Goal: Find specific fact: Find specific fact

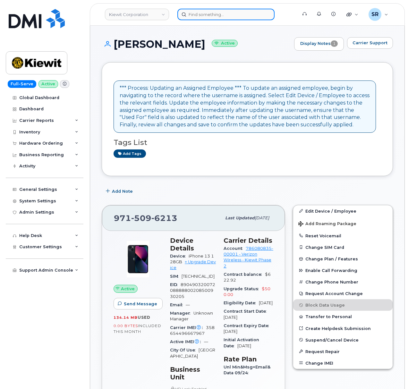
click at [237, 17] on input at bounding box center [225, 15] width 97 height 12
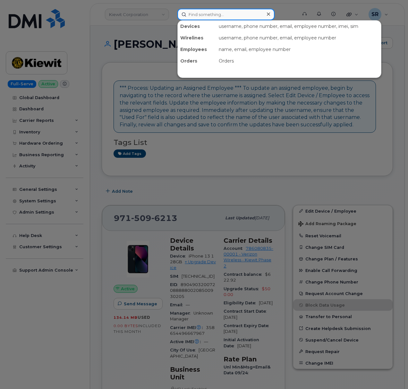
paste input "9175939953"
type input "9175939953"
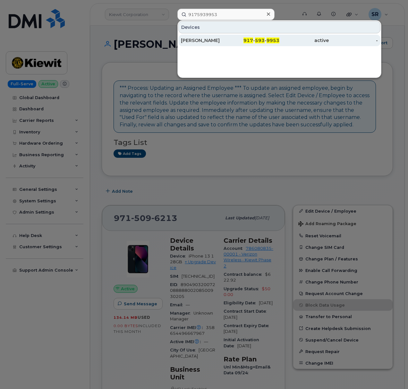
click at [233, 37] on div "917 - 593 - 9953" at bounding box center [254, 41] width 49 height 12
click at [221, 44] on div "[PERSON_NAME]" at bounding box center [205, 41] width 49 height 12
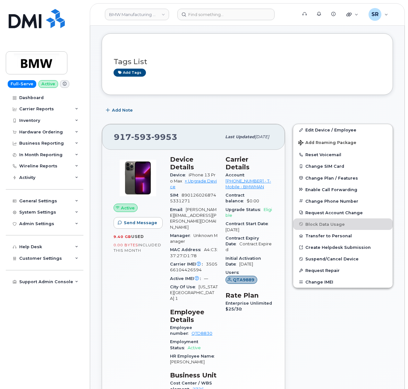
scroll to position [43, 0]
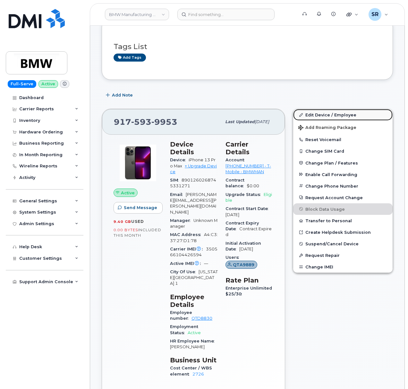
click at [315, 112] on link "Edit Device / Employee" at bounding box center [342, 115] width 99 height 12
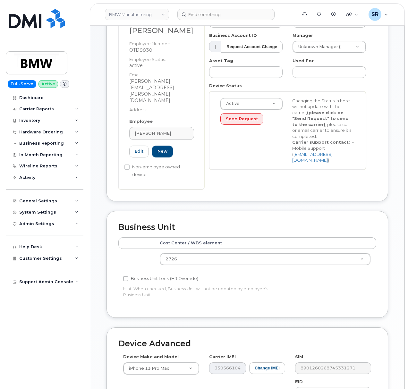
scroll to position [213, 0]
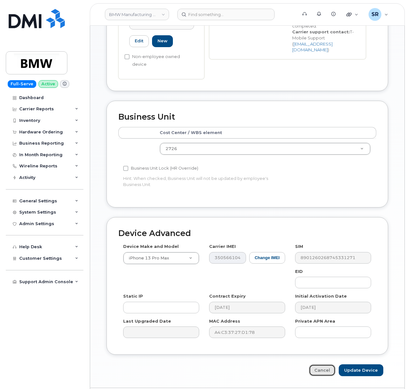
click at [325, 364] on link "Cancel" at bounding box center [322, 370] width 27 height 12
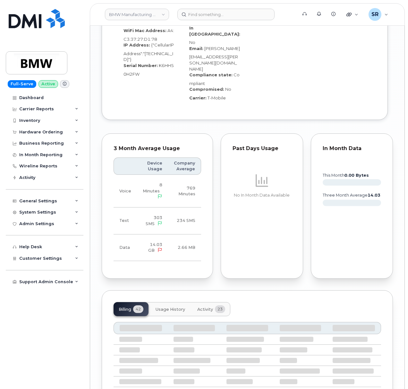
scroll to position [751, 0]
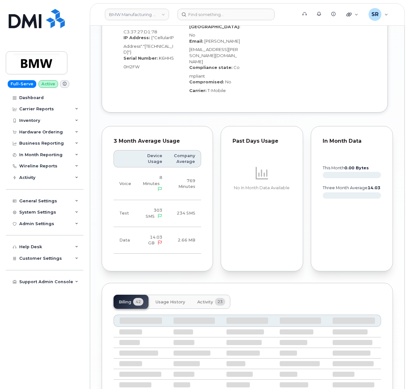
click at [208, 295] on button "Activity 23" at bounding box center [211, 302] width 38 height 14
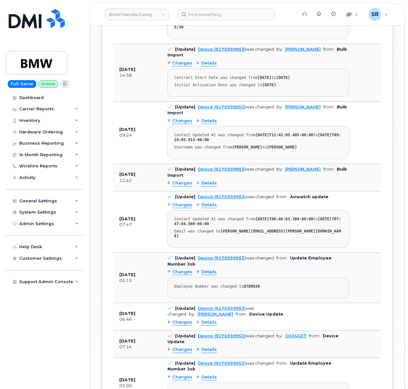
scroll to position [1093, 0]
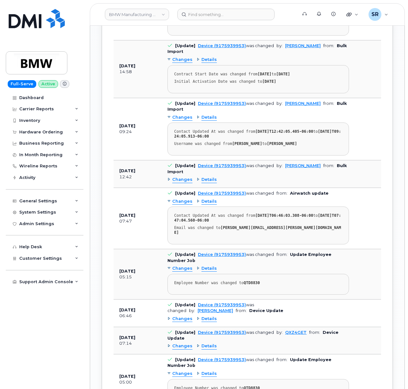
click at [201, 316] on span "Details" at bounding box center [208, 319] width 15 height 6
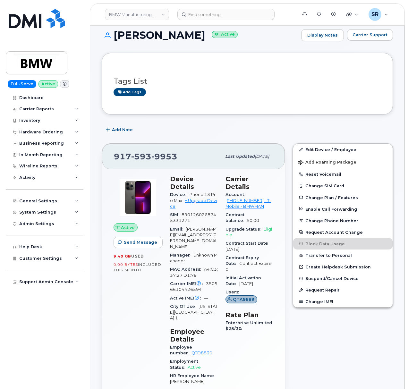
scroll to position [0, 0]
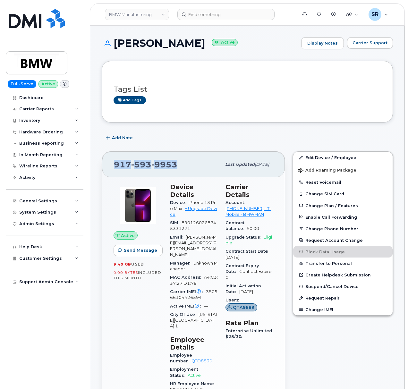
drag, startPoint x: 179, startPoint y: 164, endPoint x: 104, endPoint y: 164, distance: 75.0
click at [104, 164] on div "917 593 9953 Last updated Aug 13, 2025" at bounding box center [193, 165] width 183 height 26
copy span "917 593 9953"
click at [225, 132] on div "Add Note" at bounding box center [247, 138] width 291 height 12
drag, startPoint x: 180, startPoint y: 161, endPoint x: 90, endPoint y: 166, distance: 89.6
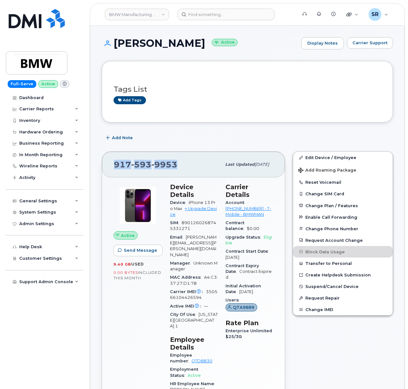
copy span "917 593 9953"
drag, startPoint x: 172, startPoint y: 43, endPoint x: 115, endPoint y: 44, distance: 57.1
click at [115, 44] on h1 "Chris Little Active" at bounding box center [200, 43] width 196 height 11
copy h1 "Chris Little"
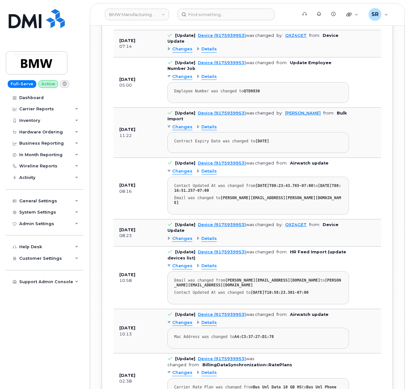
scroll to position [1742, 0]
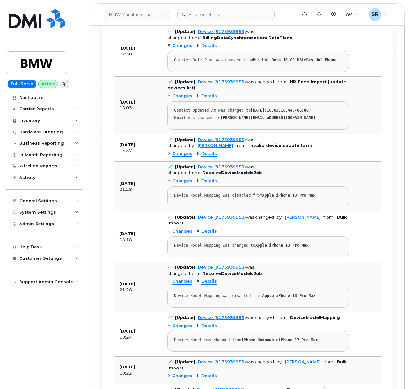
click at [186, 373] on span "Changes" at bounding box center [182, 376] width 20 height 6
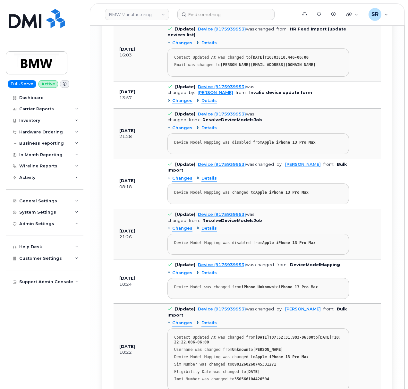
scroll to position [1806, 0]
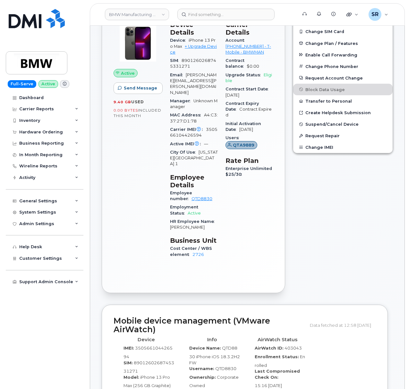
scroll to position [77, 0]
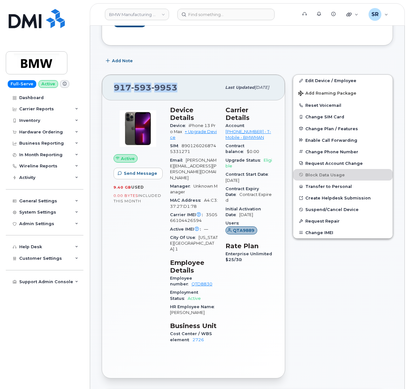
drag, startPoint x: 177, startPoint y: 85, endPoint x: 94, endPoint y: 90, distance: 83.5
copy span "917 593 9953"
click at [232, 58] on div "Add Note" at bounding box center [247, 61] width 291 height 12
drag, startPoint x: 204, startPoint y: 211, endPoint x: 206, endPoint y: 202, distance: 9.1
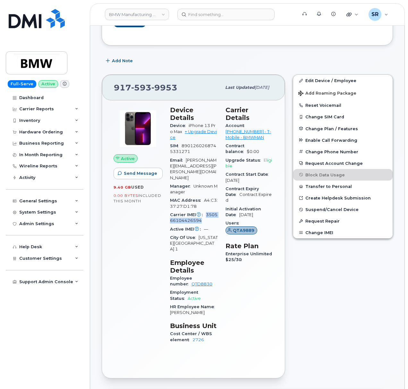
click at [206, 211] on div "Carrier IMEI Carrier IMEI is reported during the last billing cycle or change o…" at bounding box center [194, 218] width 48 height 14
copy span "350566104426594"
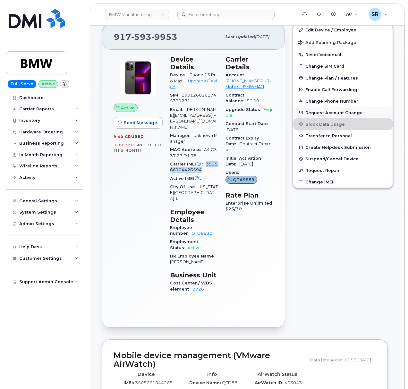
scroll to position [128, 0]
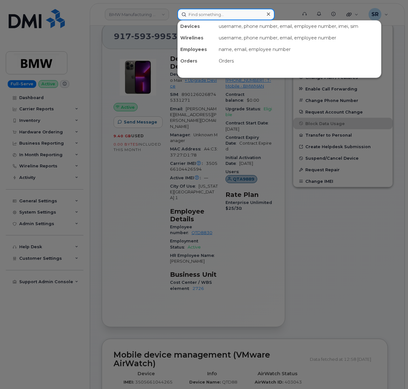
click at [240, 13] on input at bounding box center [225, 15] width 97 height 12
paste input "Tyler Ludolph"
type input "Tyler Ludolph"
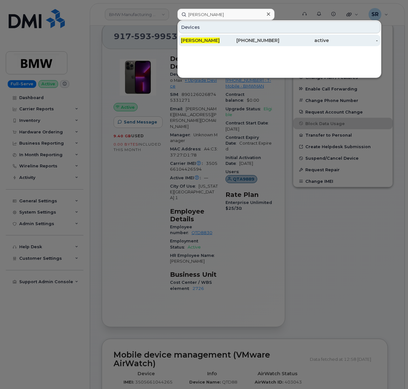
click at [230, 40] on div "Tyler Ludolph" at bounding box center [205, 40] width 49 height 6
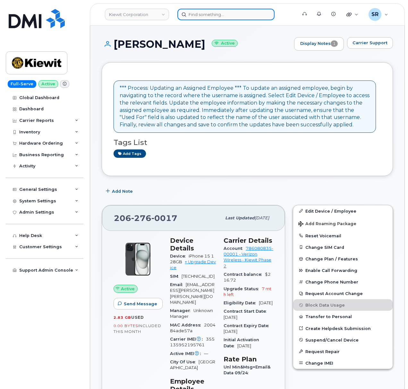
click at [203, 12] on input at bounding box center [225, 15] width 97 height 12
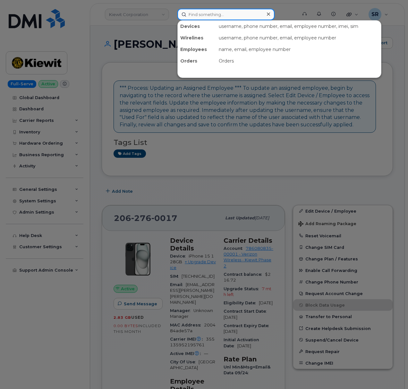
paste input "8644989809"
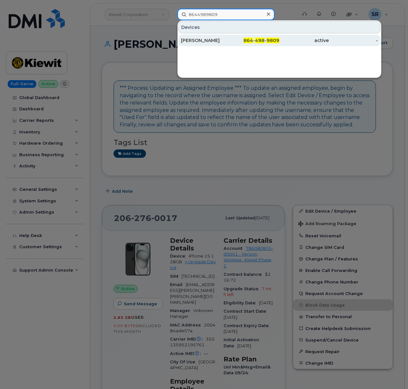
type input "8644989809"
click at [207, 40] on div "Chris Little" at bounding box center [205, 40] width 49 height 6
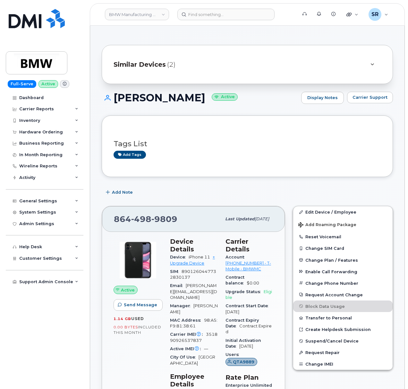
scroll to position [171, 0]
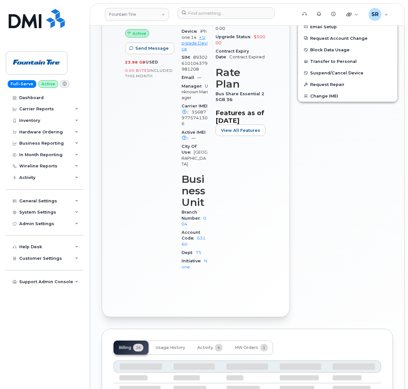
scroll to position [85, 0]
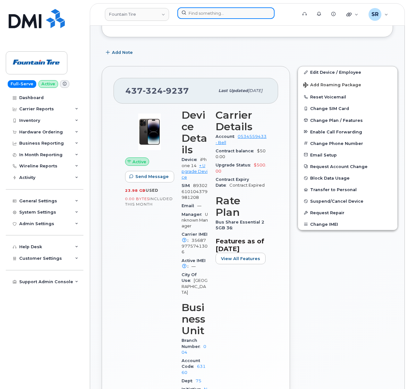
click at [248, 12] on input at bounding box center [225, 13] width 97 height 12
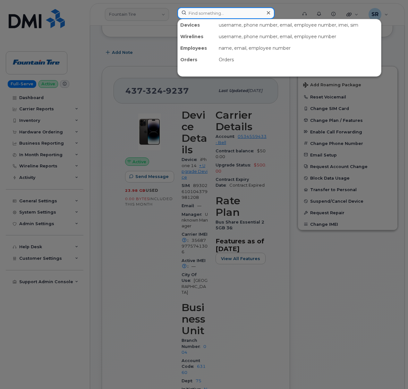
paste input "2148856706"
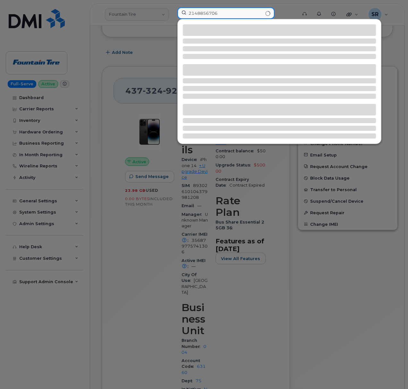
type input "2148856706"
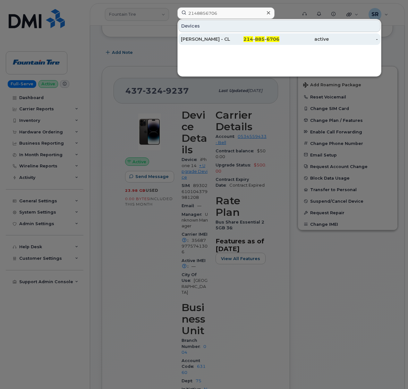
click at [225, 38] on div "[PERSON_NAME] - CLEANER LJ" at bounding box center [205, 39] width 49 height 6
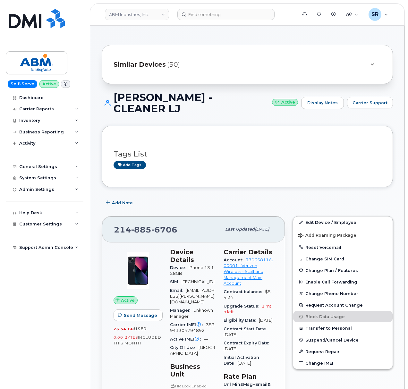
scroll to position [43, 0]
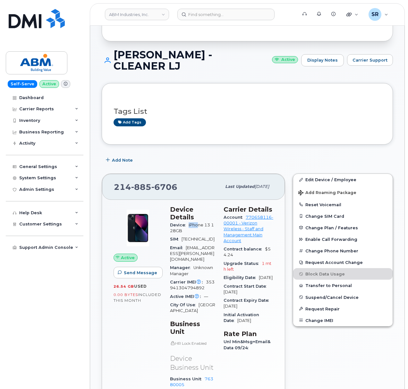
drag, startPoint x: 189, startPoint y: 225, endPoint x: 198, endPoint y: 226, distance: 8.8
click at [198, 226] on div "Device iPhone 13 128GB" at bounding box center [193, 228] width 46 height 14
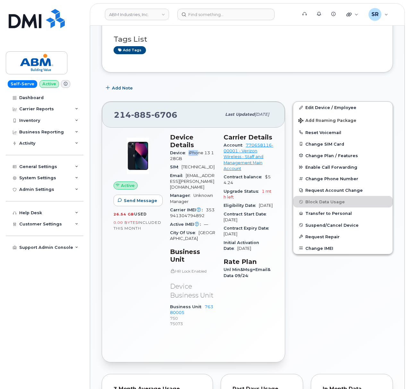
scroll to position [128, 0]
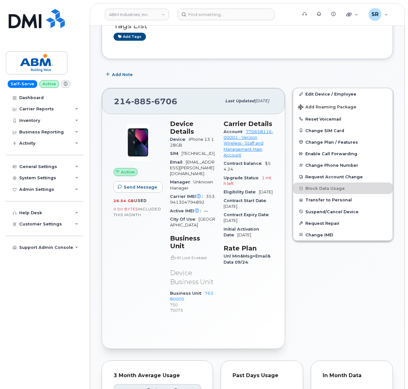
click at [299, 273] on div "Edit Device / Employee Add Roaming Package Reset Voicemail Change SIM Card Chan…" at bounding box center [343, 218] width 108 height 268
click at [312, 303] on div "Edit Device / Employee Add Roaming Package Reset Voicemail Change SIM Card Chan…" at bounding box center [343, 218] width 108 height 268
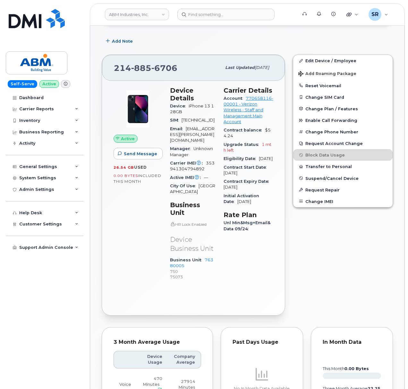
scroll to position [171, 0]
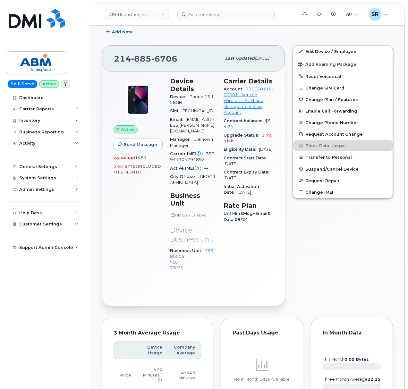
click at [326, 275] on div "Edit Device / Employee Add Roaming Package Reset Voicemail Change SIM Card Chan…" at bounding box center [343, 175] width 108 height 268
click at [231, 13] on input at bounding box center [225, 15] width 97 height 12
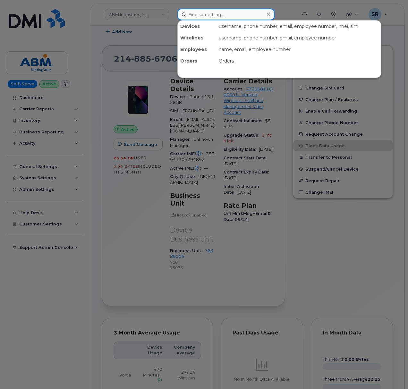
paste input "7864427459"
type input "7864427459"
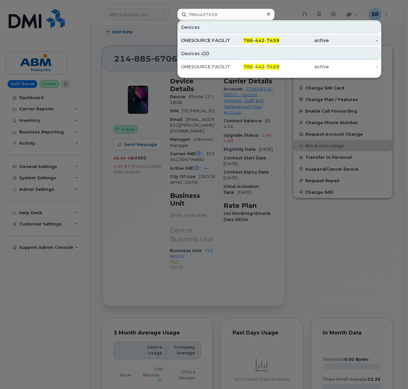
click at [229, 43] on div "ONESOURCE FACILITY" at bounding box center [205, 40] width 49 height 6
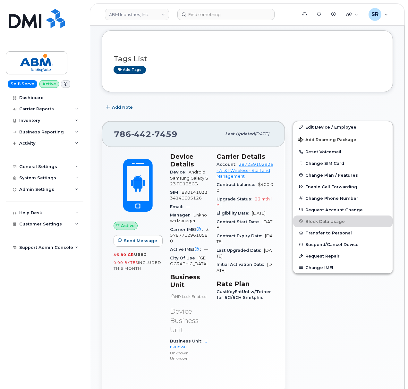
scroll to position [85, 0]
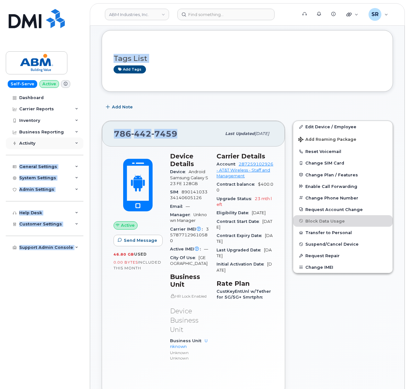
drag, startPoint x: 180, startPoint y: 135, endPoint x: 82, endPoint y: 138, distance: 98.2
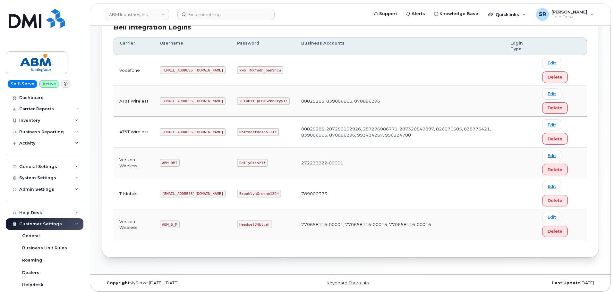
scroll to position [100, 0]
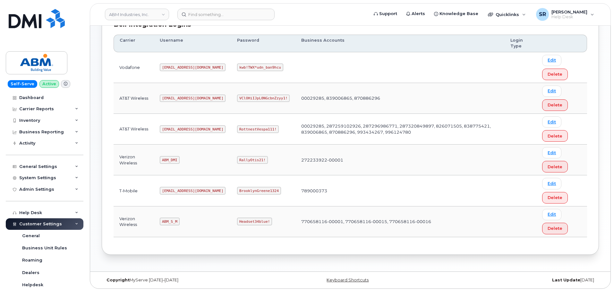
click at [183, 130] on code "abm@dminc.com" at bounding box center [193, 129] width 66 height 8
copy code "abm@dminc.com"
click at [237, 129] on code "RottnestVespa111!" at bounding box center [258, 129] width 42 height 8
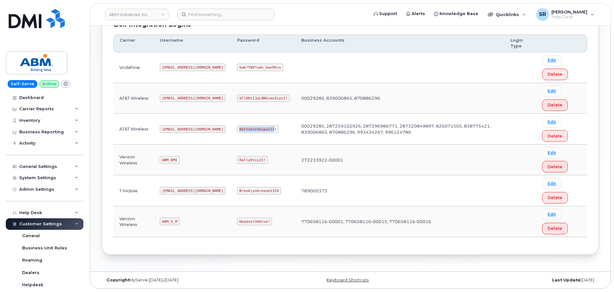
click at [237, 129] on code "RottnestVespa111!" at bounding box center [258, 129] width 42 height 8
copy code "RottnestVespa111!"
